Goal: Find specific page/section: Find specific page/section

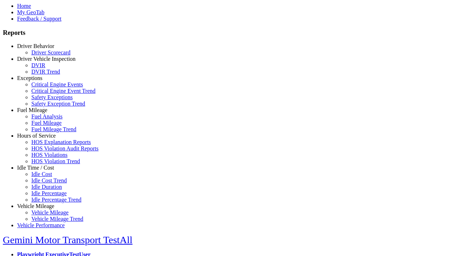
click at [41, 139] on link "Hours of Service" at bounding box center [36, 136] width 38 height 6
click at [46, 145] on link "HOS Explanation Reports" at bounding box center [60, 142] width 59 height 6
